Goal: Task Accomplishment & Management: Use online tool/utility

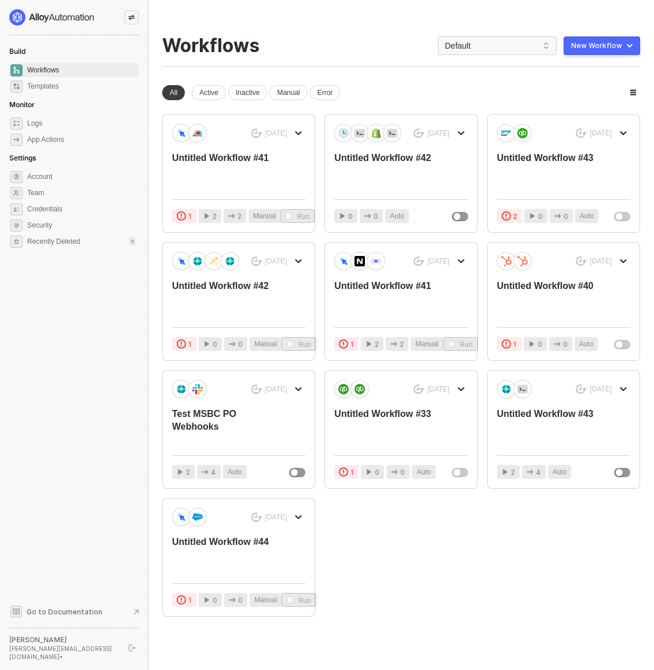
click at [128, 18] on icon "icon-swap" at bounding box center [131, 17] width 7 height 7
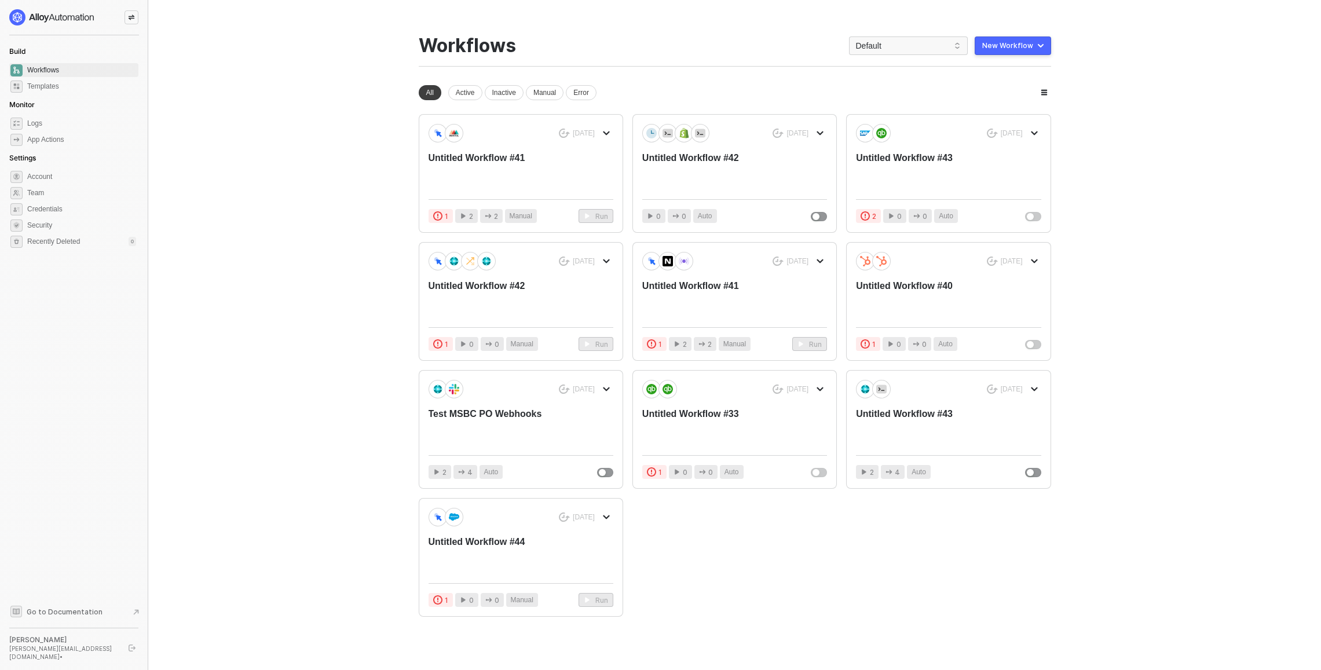
click at [136, 21] on div at bounding box center [132, 17] width 14 height 14
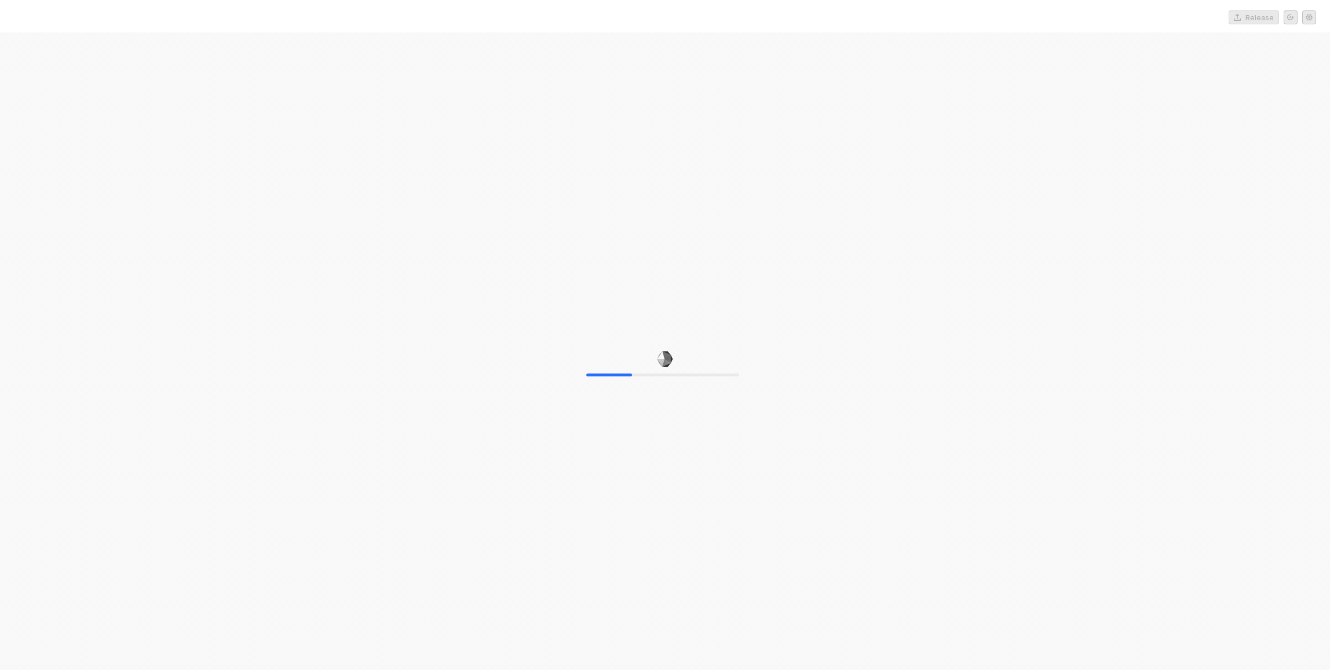
drag, startPoint x: 0, startPoint y: 0, endPoint x: 908, endPoint y: 343, distance: 970.9
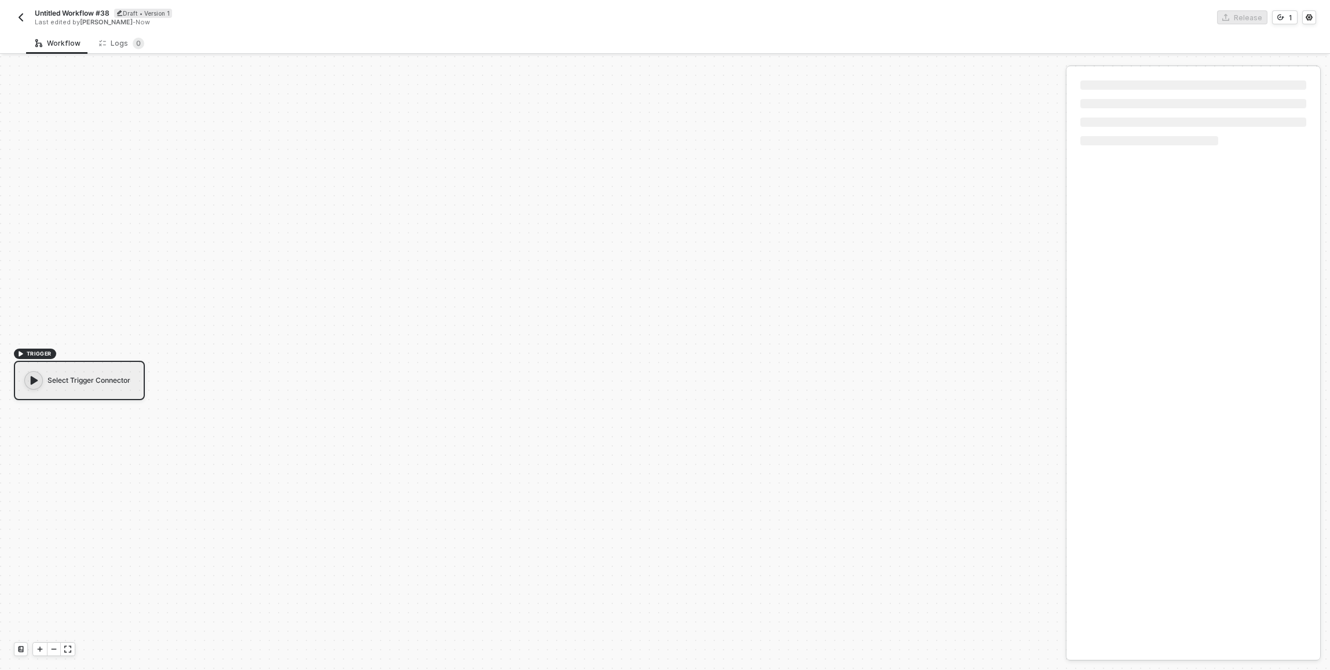
scroll to position [21, 0]
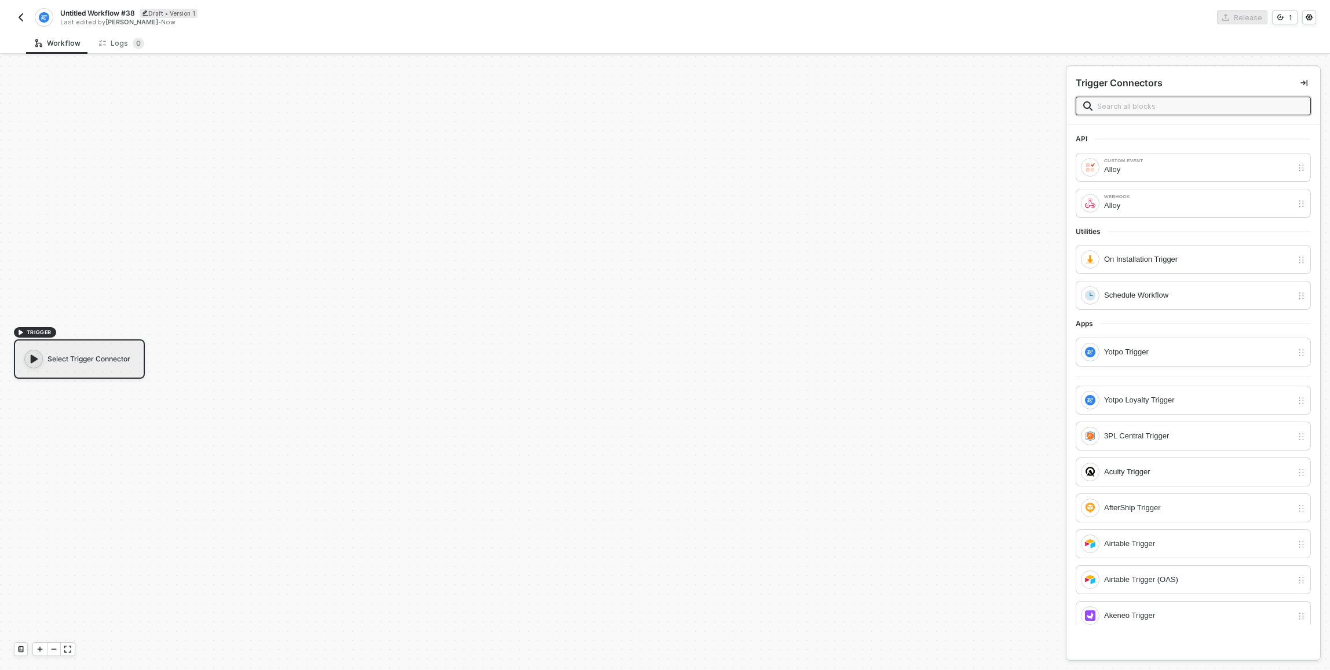
click at [15, 19] on button "button" at bounding box center [21, 17] width 14 height 14
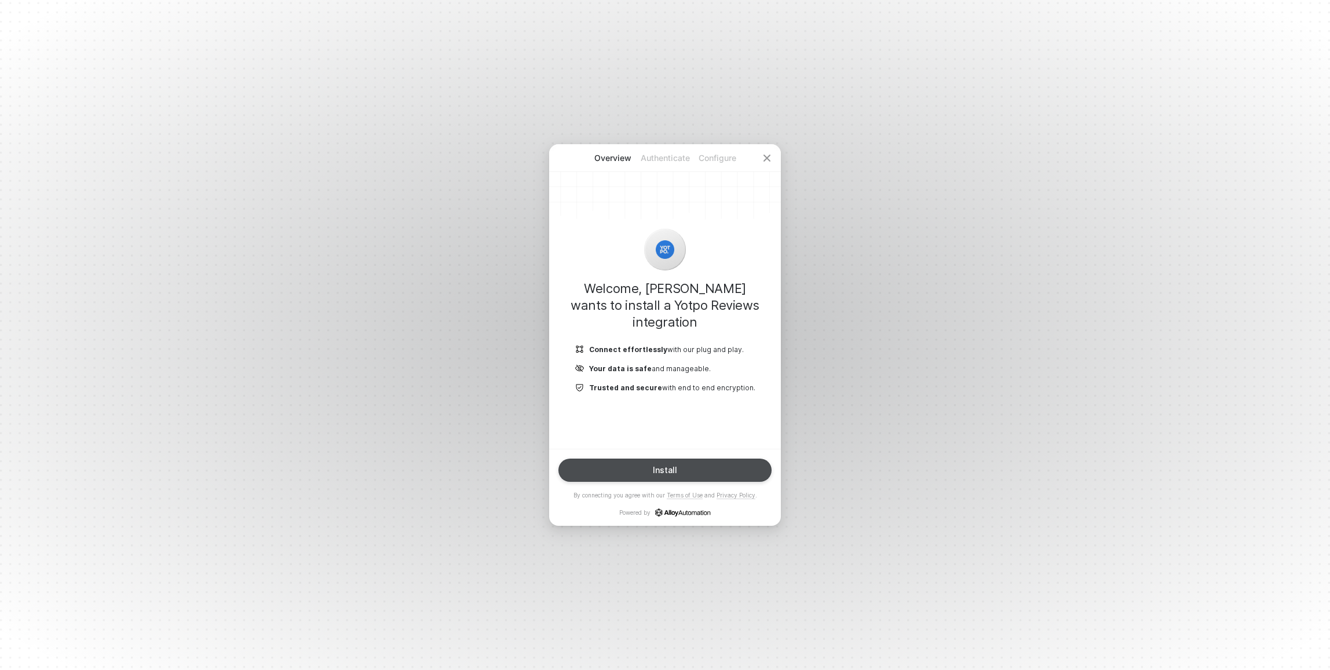
click at [684, 470] on button "Install" at bounding box center [664, 470] width 213 height 23
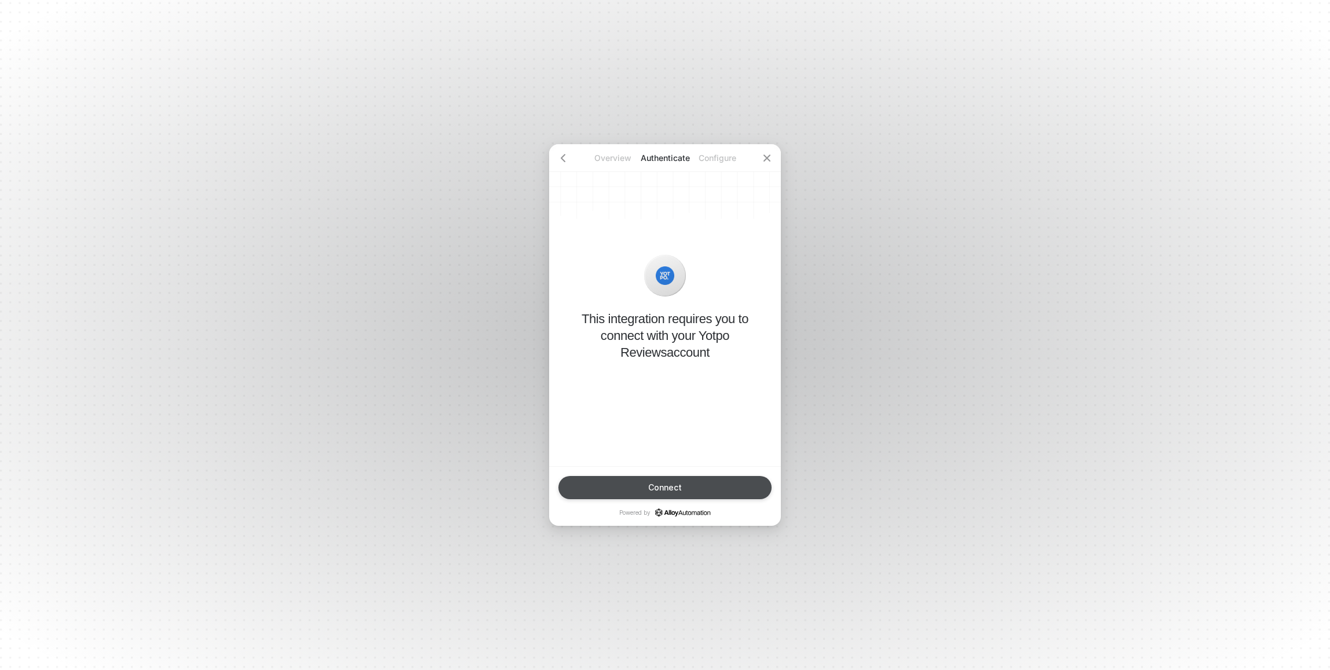
click at [660, 491] on div "Connect" at bounding box center [665, 487] width 34 height 9
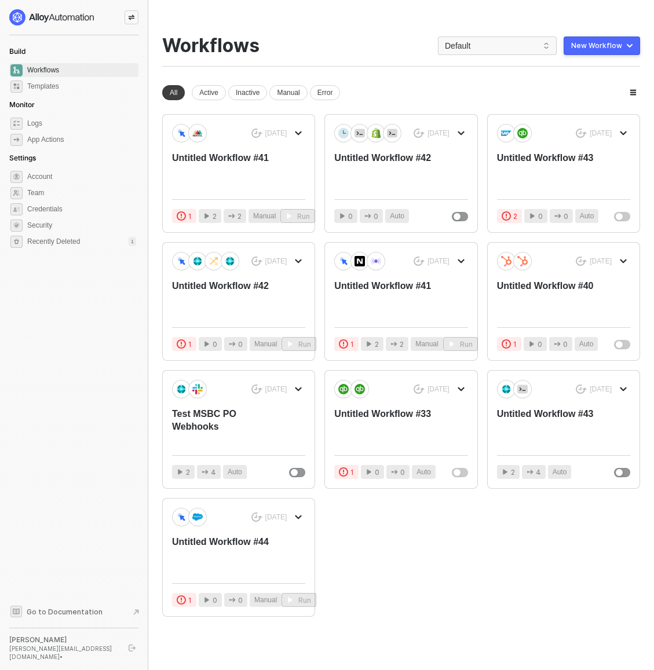
click at [127, 15] on div at bounding box center [132, 17] width 14 height 14
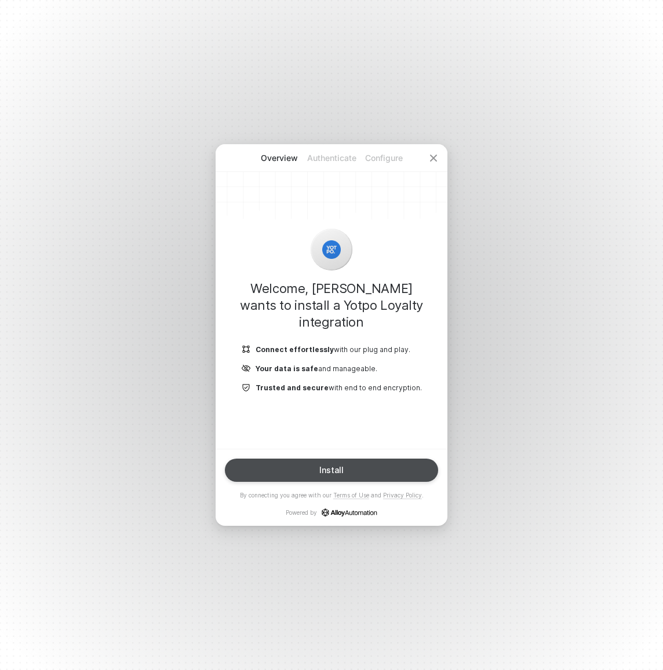
click at [339, 468] on div "Install" at bounding box center [331, 470] width 24 height 9
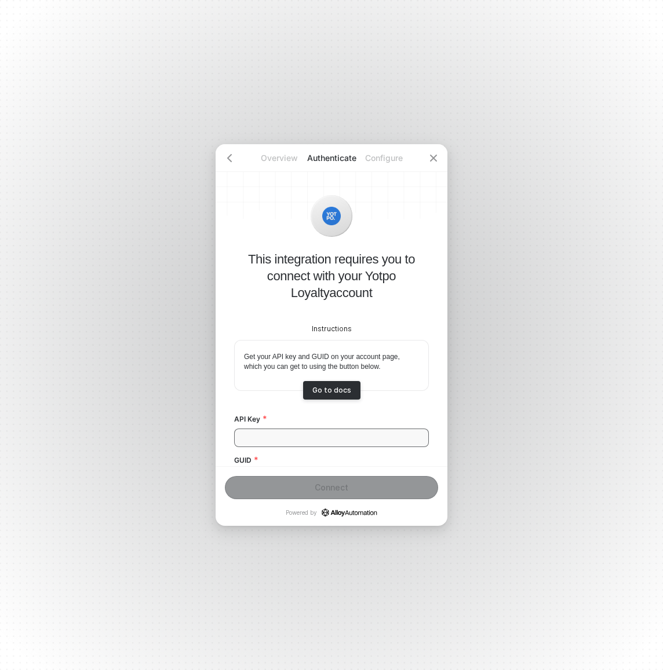
click at [313, 429] on input "API Key" at bounding box center [331, 438] width 195 height 19
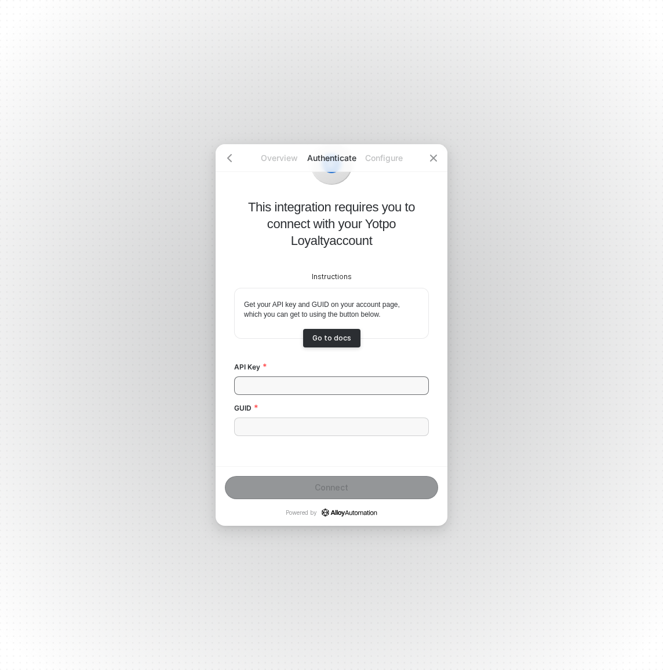
scroll to position [53, 0]
click at [325, 334] on div "Go to docs" at bounding box center [331, 336] width 39 height 9
